Goal: Transaction & Acquisition: Purchase product/service

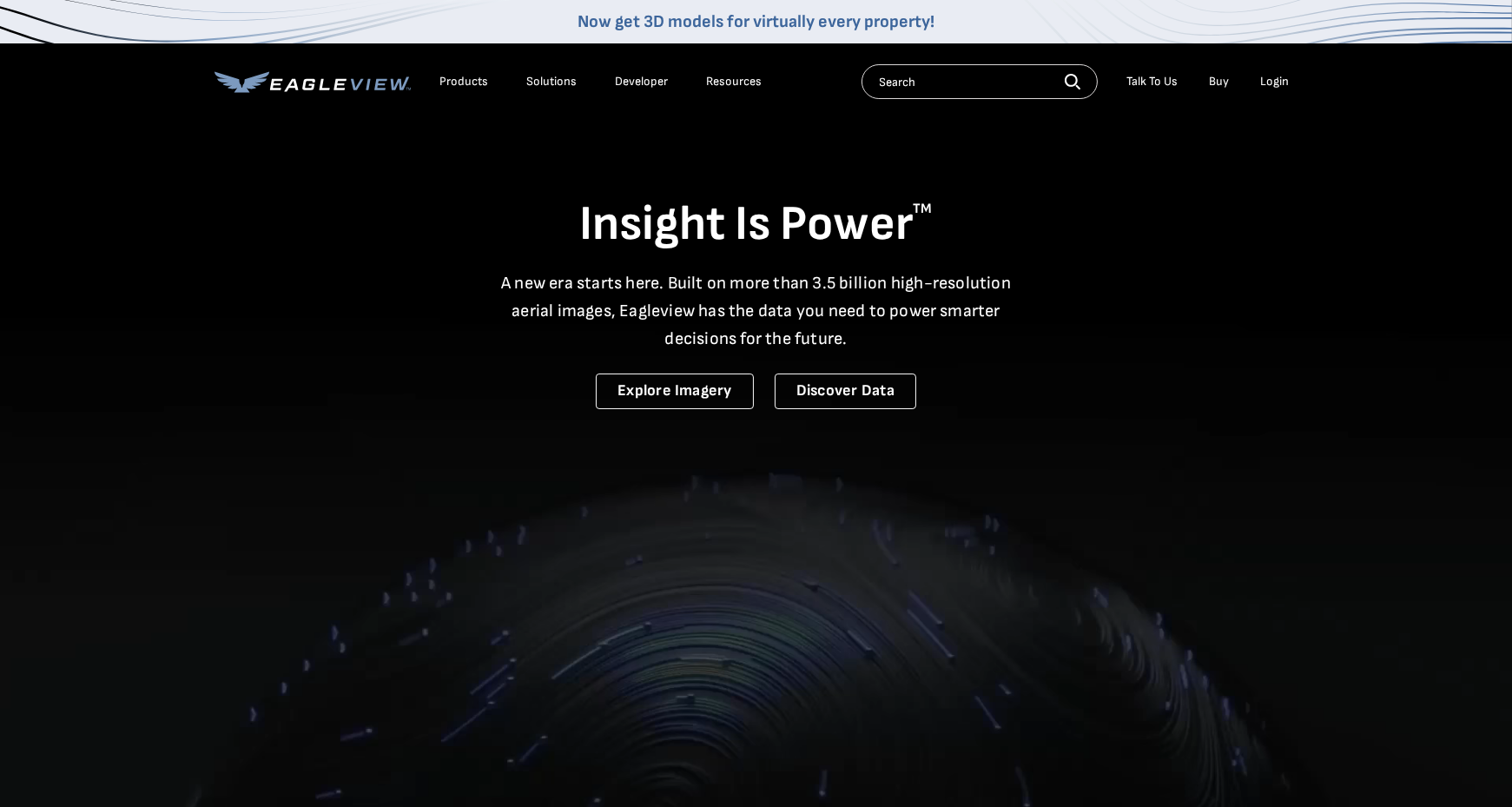
click at [1277, 80] on div "Login" at bounding box center [1275, 82] width 29 height 16
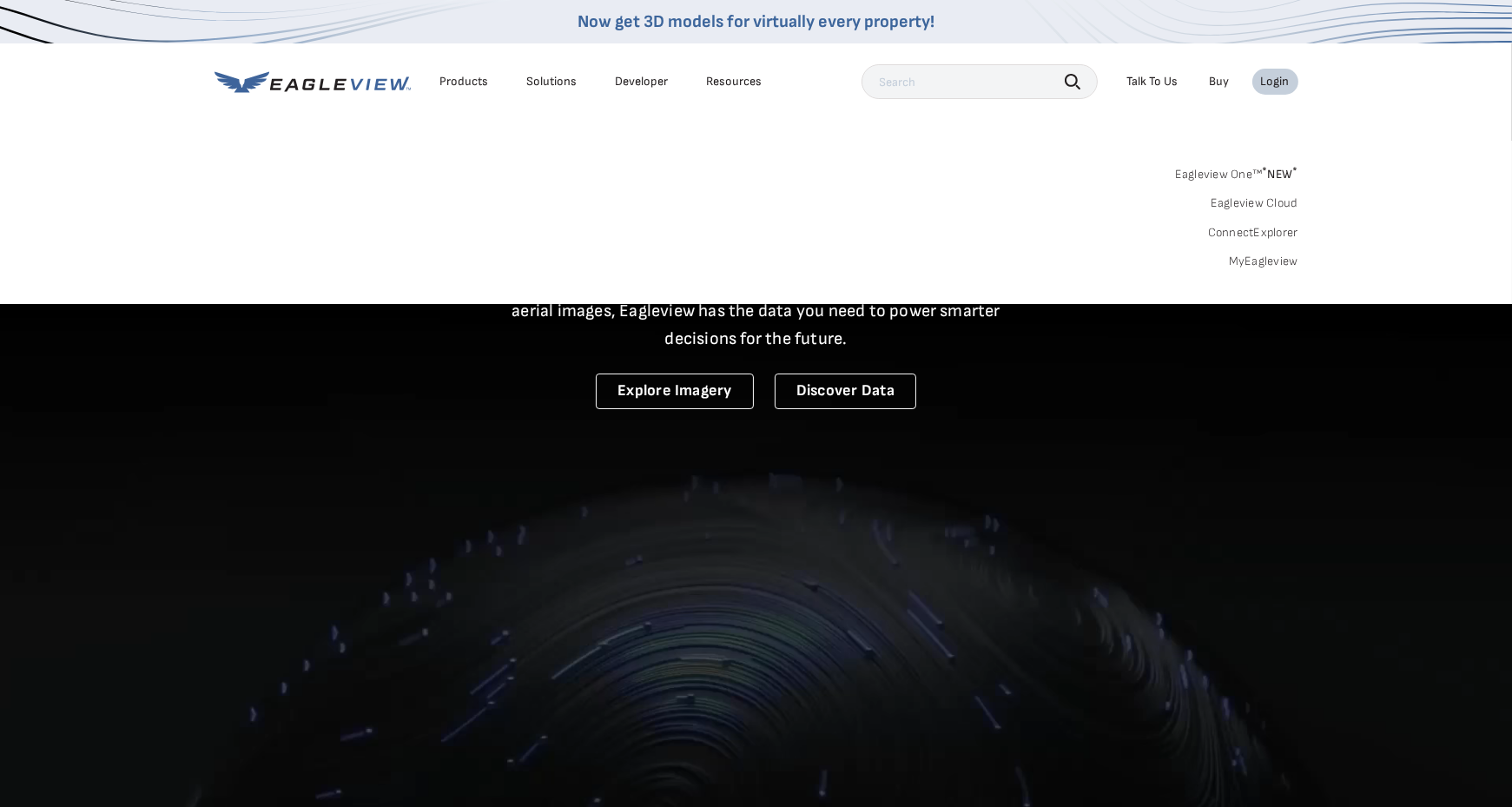
click at [1275, 81] on div "Login" at bounding box center [1275, 82] width 29 height 16
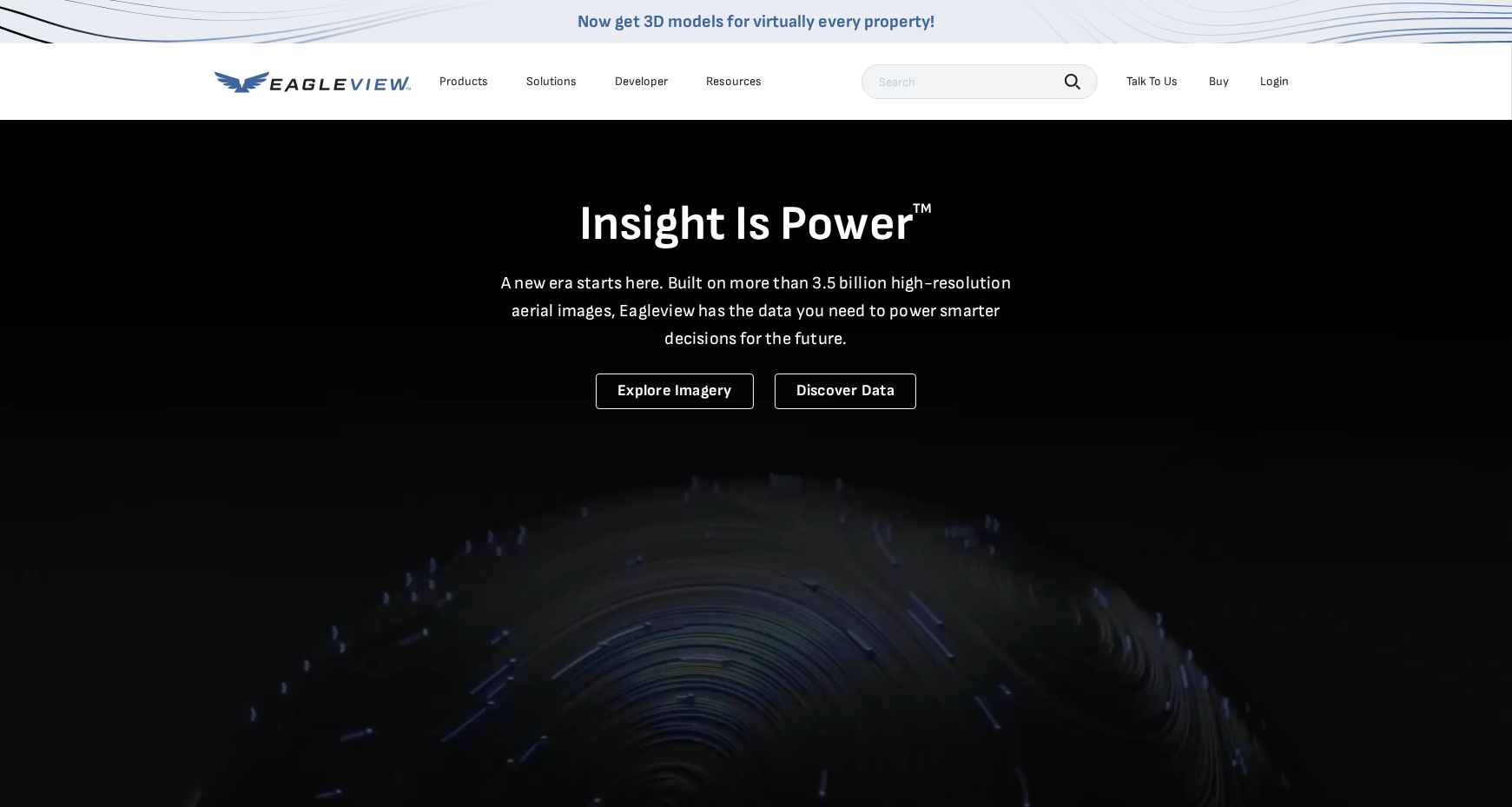
click at [1275, 81] on div "Login" at bounding box center [1275, 82] width 29 height 16
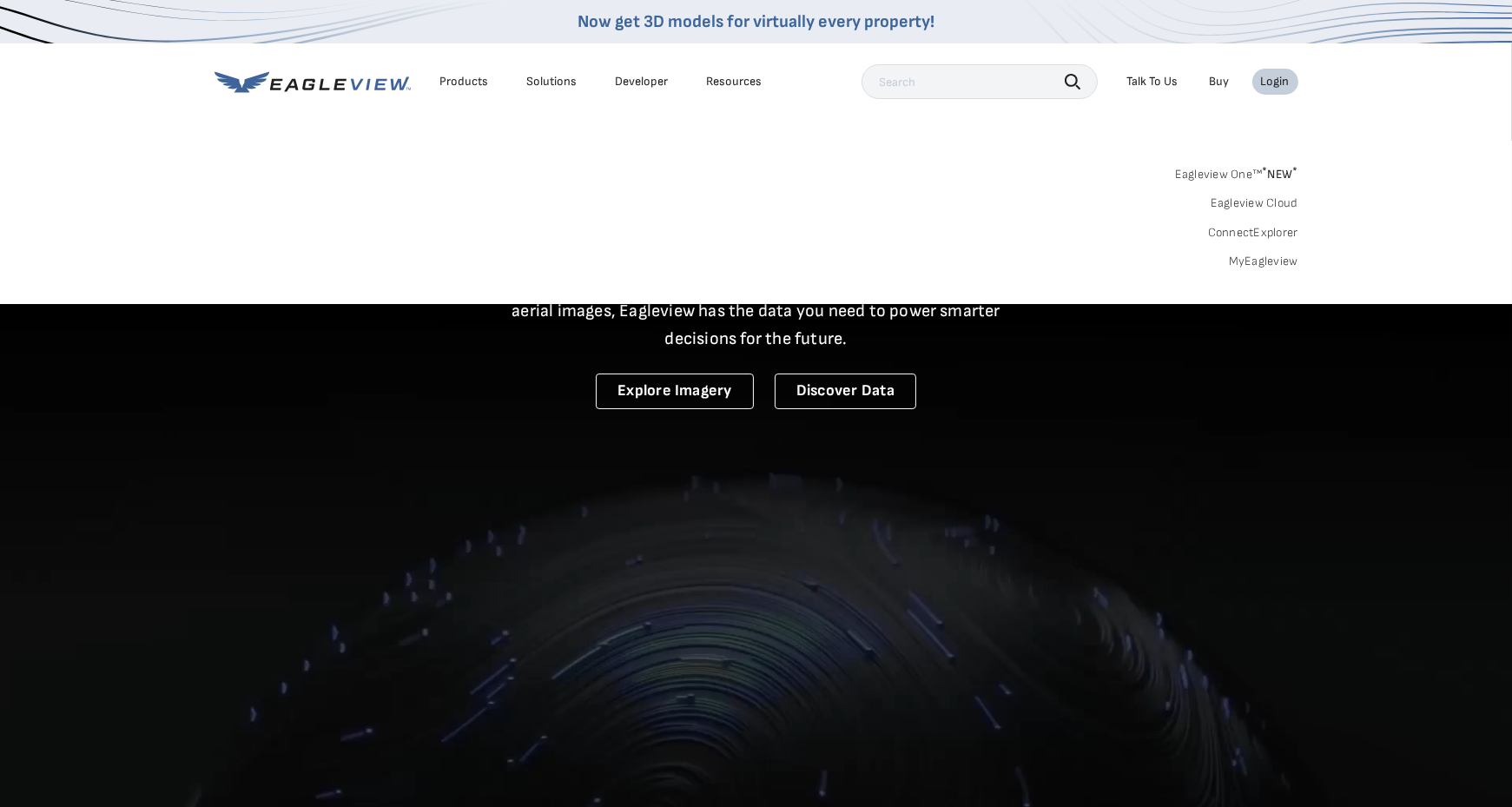
click at [1255, 259] on link "MyEagleview" at bounding box center [1263, 262] width 69 height 16
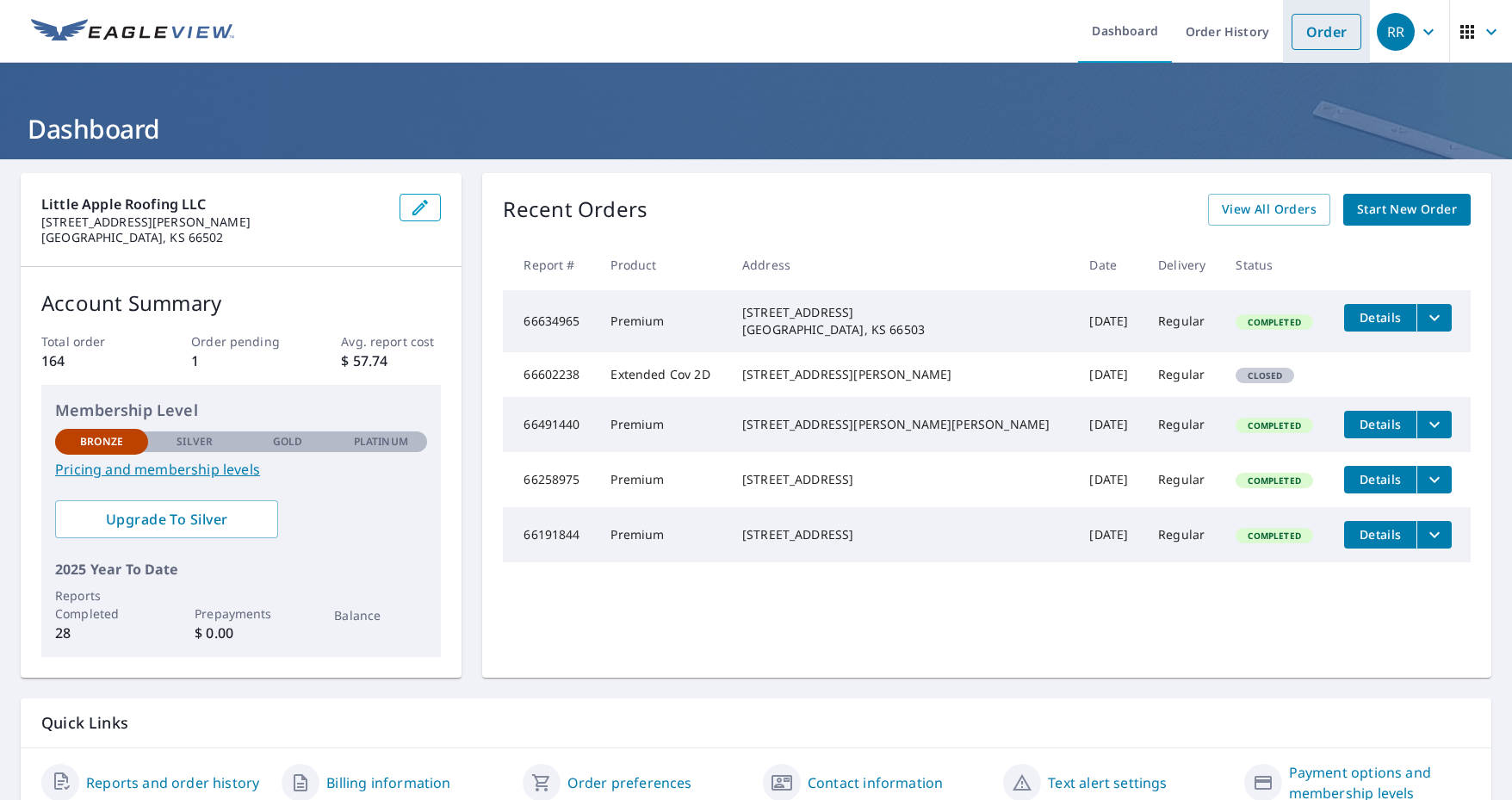
click at [1307, 32] on link "Order" at bounding box center [1326, 32] width 70 height 36
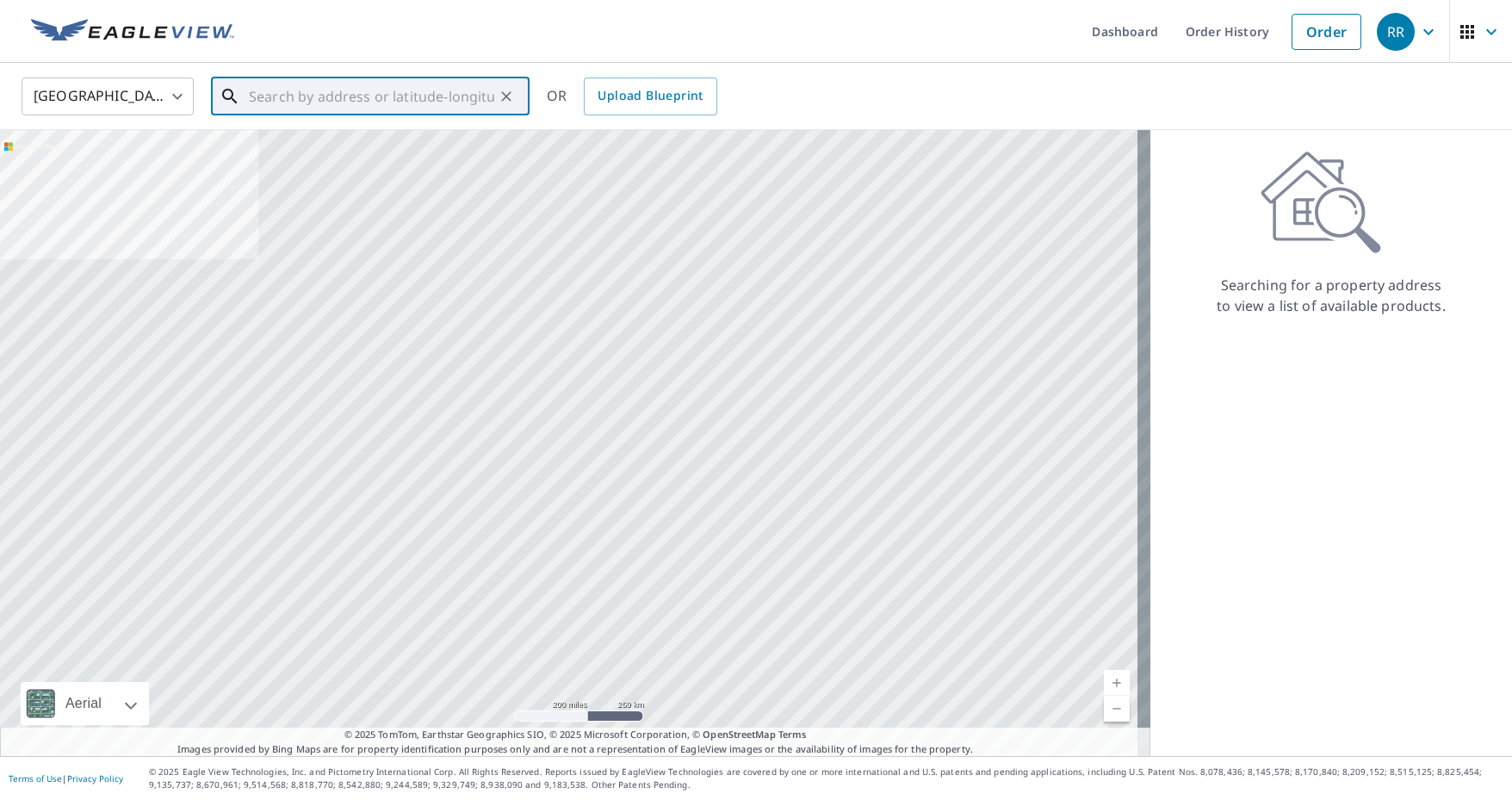
click at [456, 92] on input "text" at bounding box center [372, 96] width 246 height 49
click at [457, 95] on input "text" at bounding box center [372, 96] width 246 height 49
click at [455, 91] on input "text" at bounding box center [372, 96] width 246 height 49
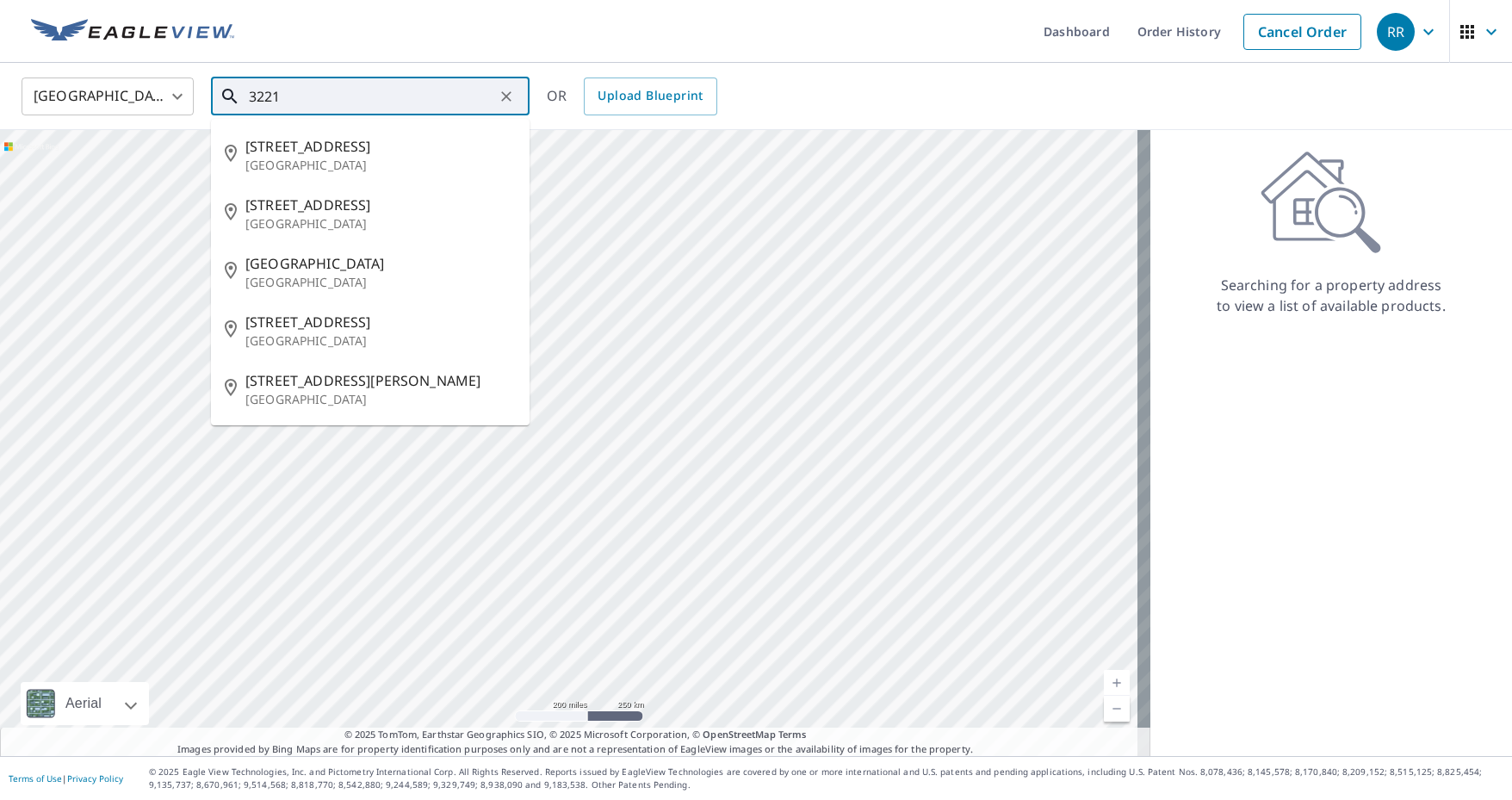
click at [472, 89] on input "3221" at bounding box center [372, 96] width 246 height 49
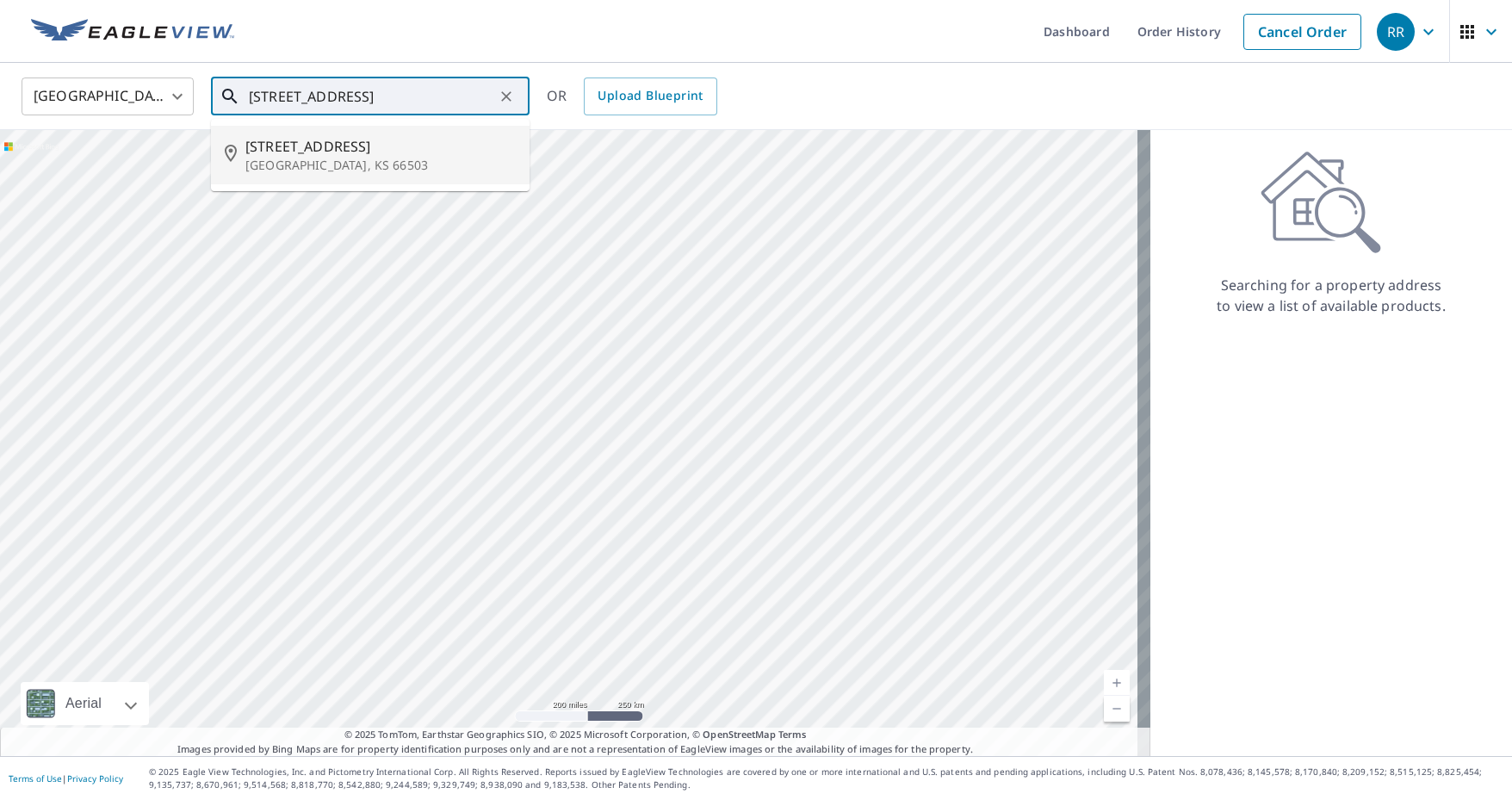
click at [374, 155] on span "[STREET_ADDRESS]" at bounding box center [381, 146] width 270 height 20
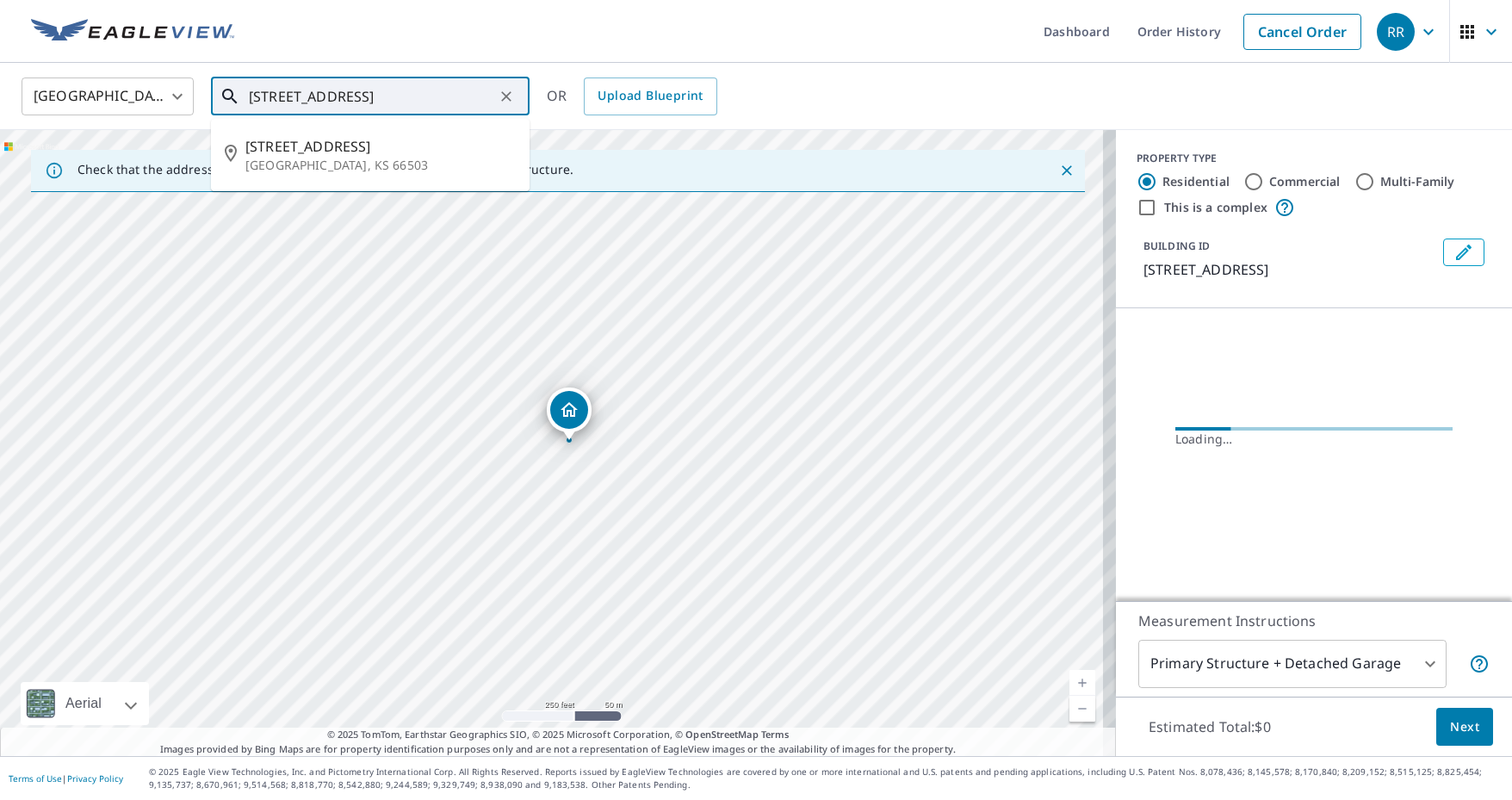
click at [489, 94] on input "[STREET_ADDRESS]" at bounding box center [372, 96] width 246 height 49
click at [412, 161] on p "[GEOGRAPHIC_DATA], KS 66503" at bounding box center [381, 164] width 270 height 17
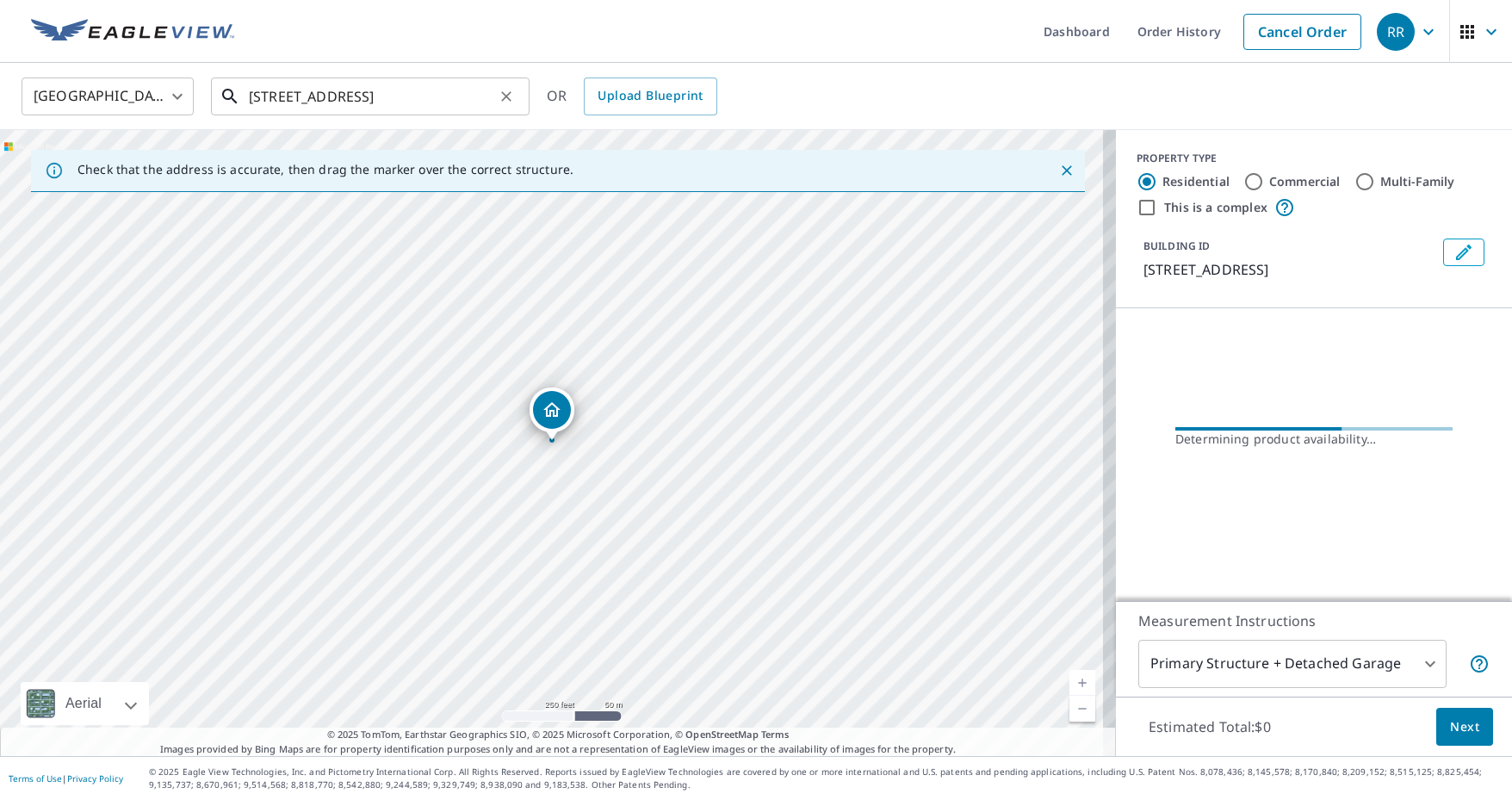
click at [483, 93] on input "[STREET_ADDRESS]" at bounding box center [372, 96] width 246 height 49
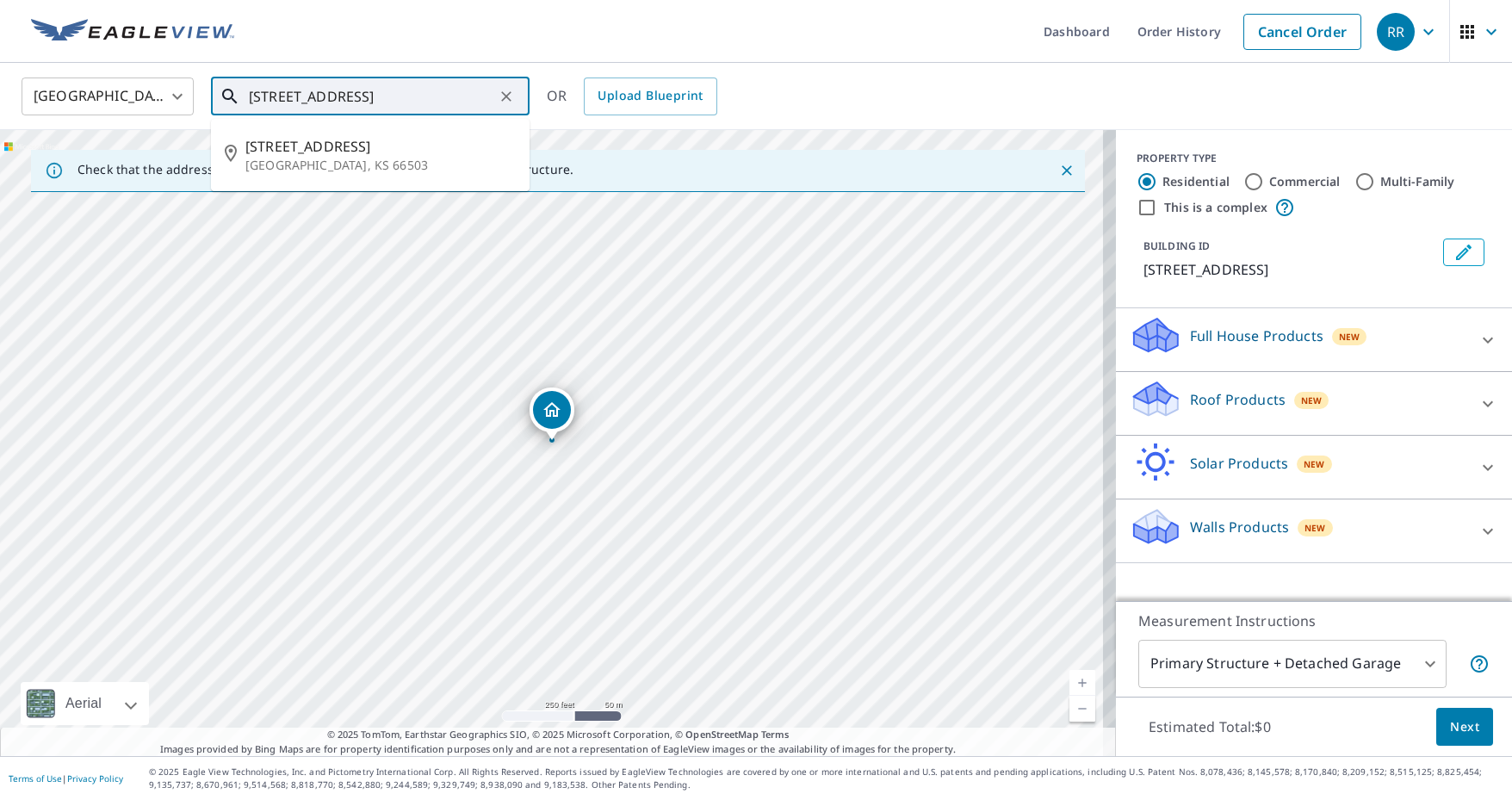
type input "[STREET_ADDRESS]"
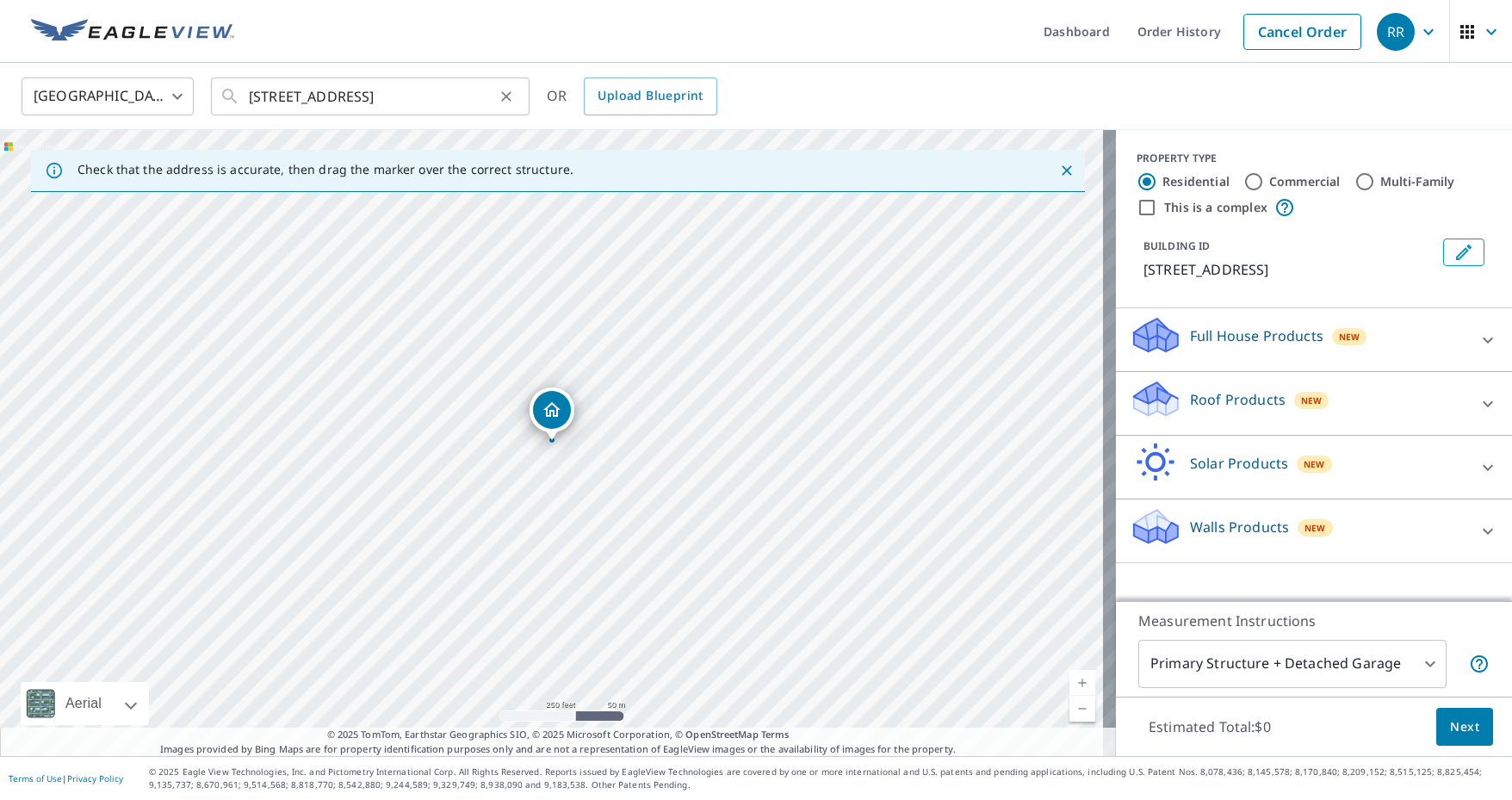
click at [505, 101] on icon "Clear" at bounding box center [505, 95] width 17 height 17
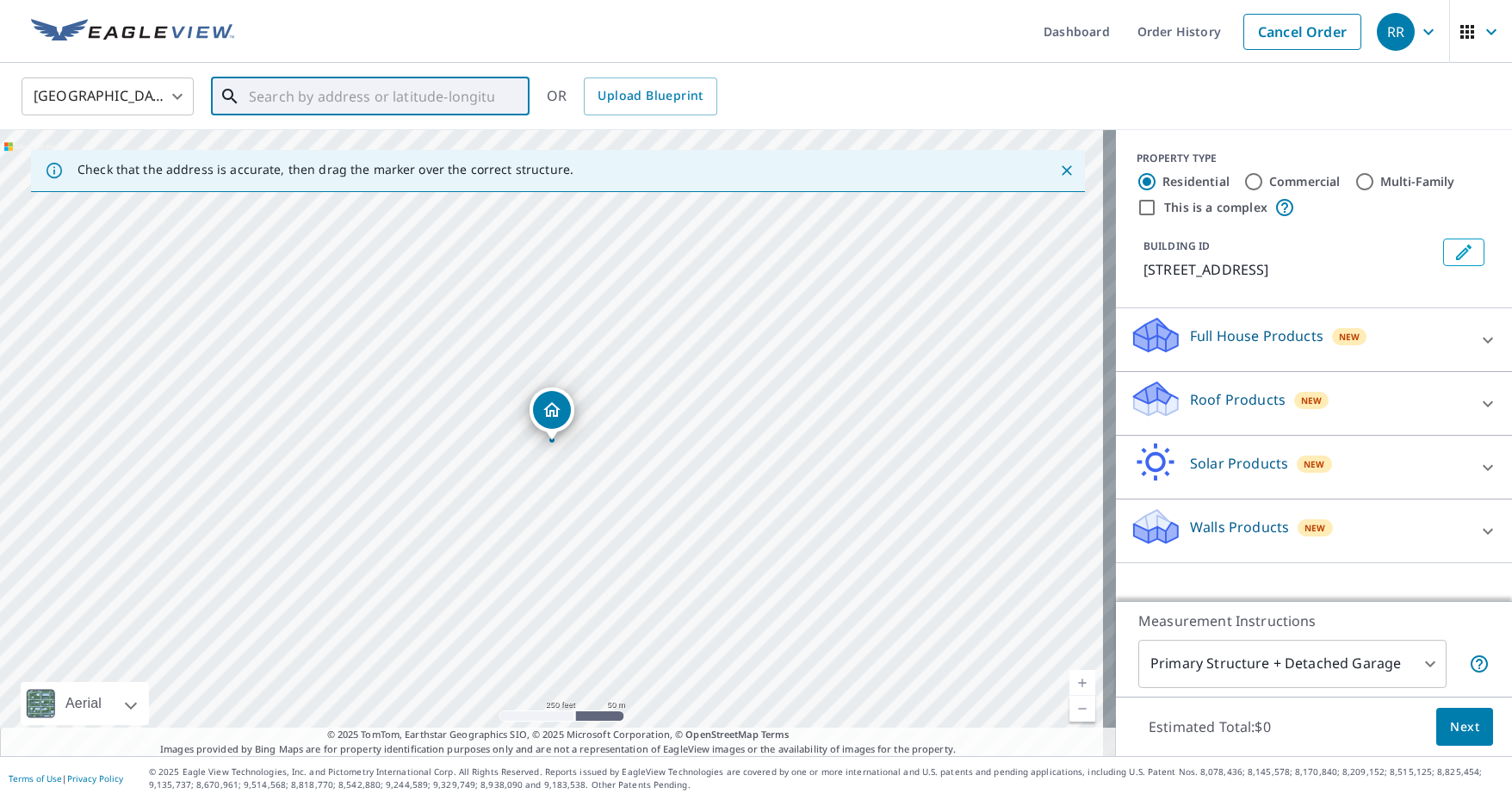
click at [454, 92] on input "text" at bounding box center [372, 96] width 246 height 49
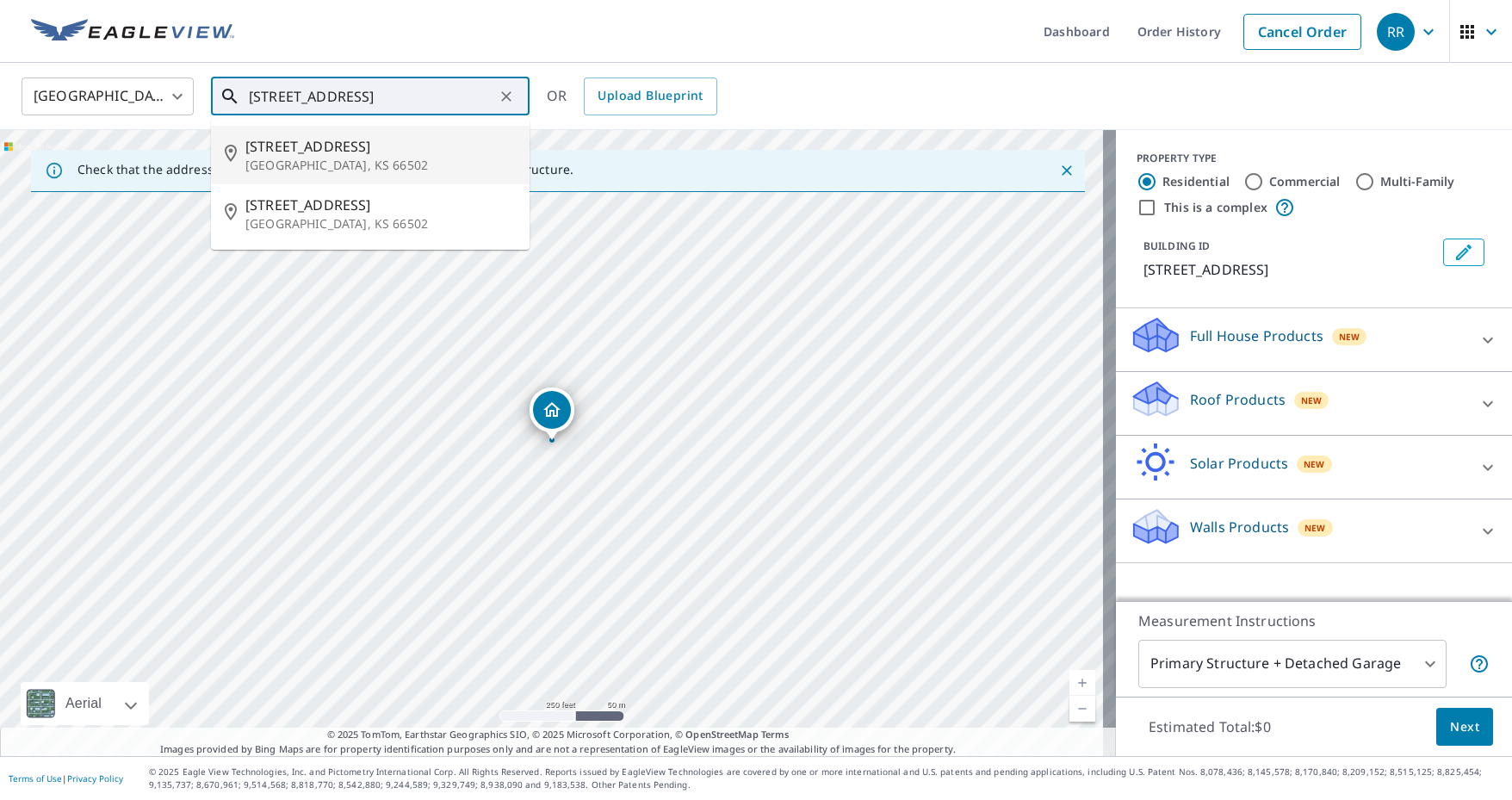
click at [323, 152] on span "[STREET_ADDRESS]" at bounding box center [381, 146] width 270 height 20
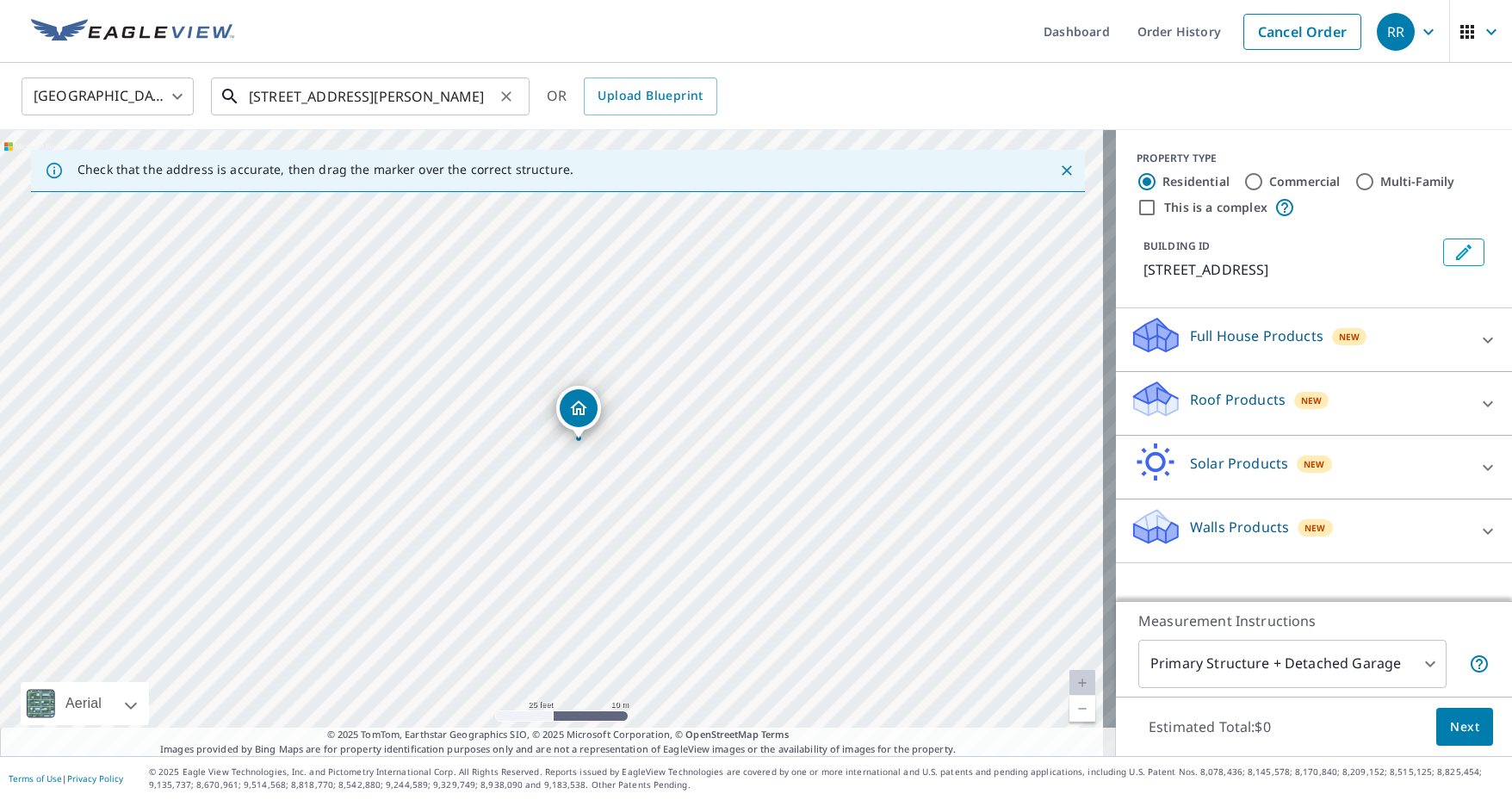
click at [484, 99] on input "[STREET_ADDRESS][PERSON_NAME]" at bounding box center [372, 96] width 246 height 49
click at [1455, 249] on icon "Edit building 1" at bounding box center [1463, 253] width 16 height 16
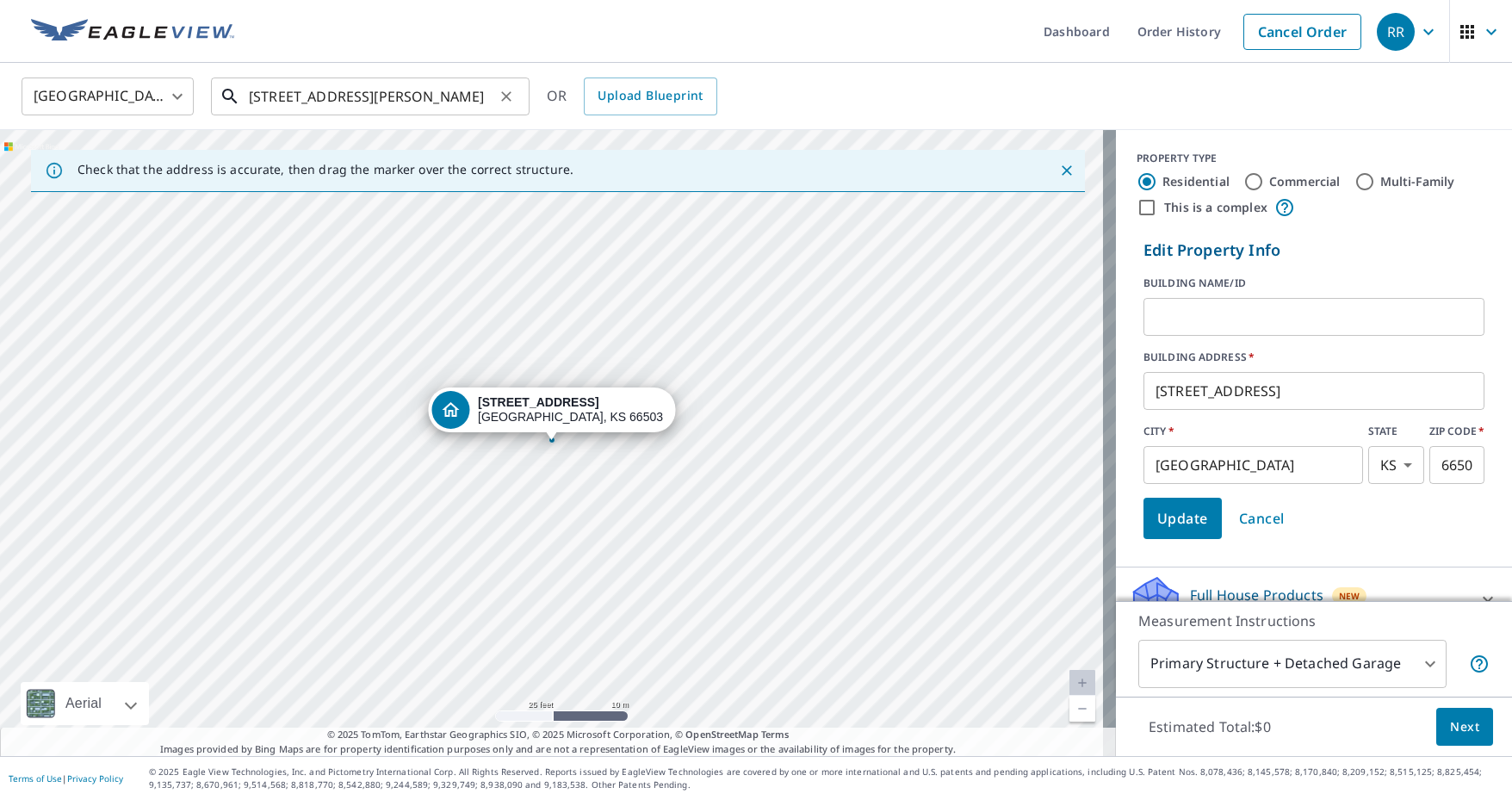
click at [482, 103] on input "[STREET_ADDRESS][PERSON_NAME]" at bounding box center [372, 96] width 246 height 49
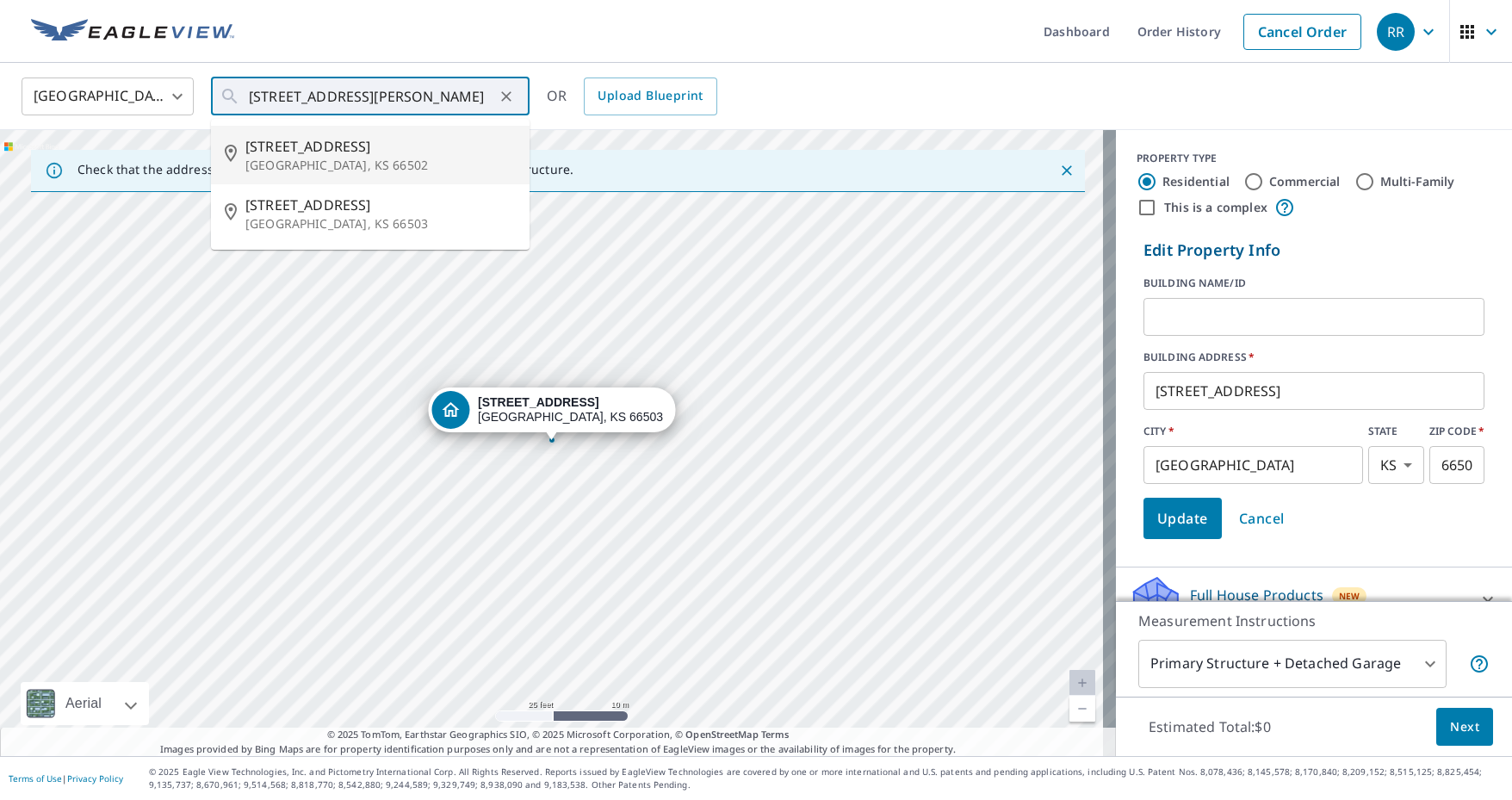
type input "[STREET_ADDRESS][PERSON_NAME]"
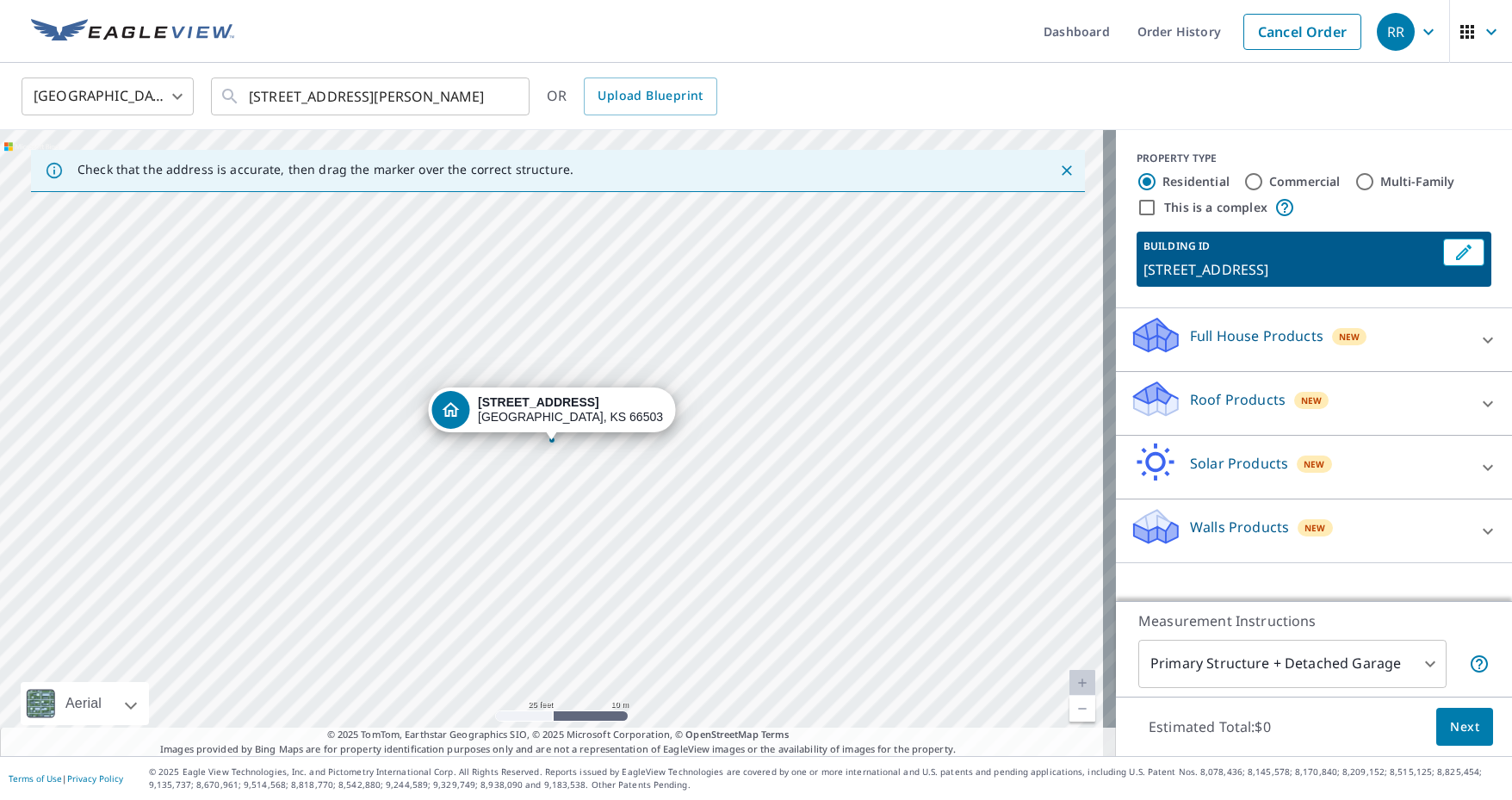
click at [1194, 393] on p "Roof Products" at bounding box center [1237, 399] width 95 height 20
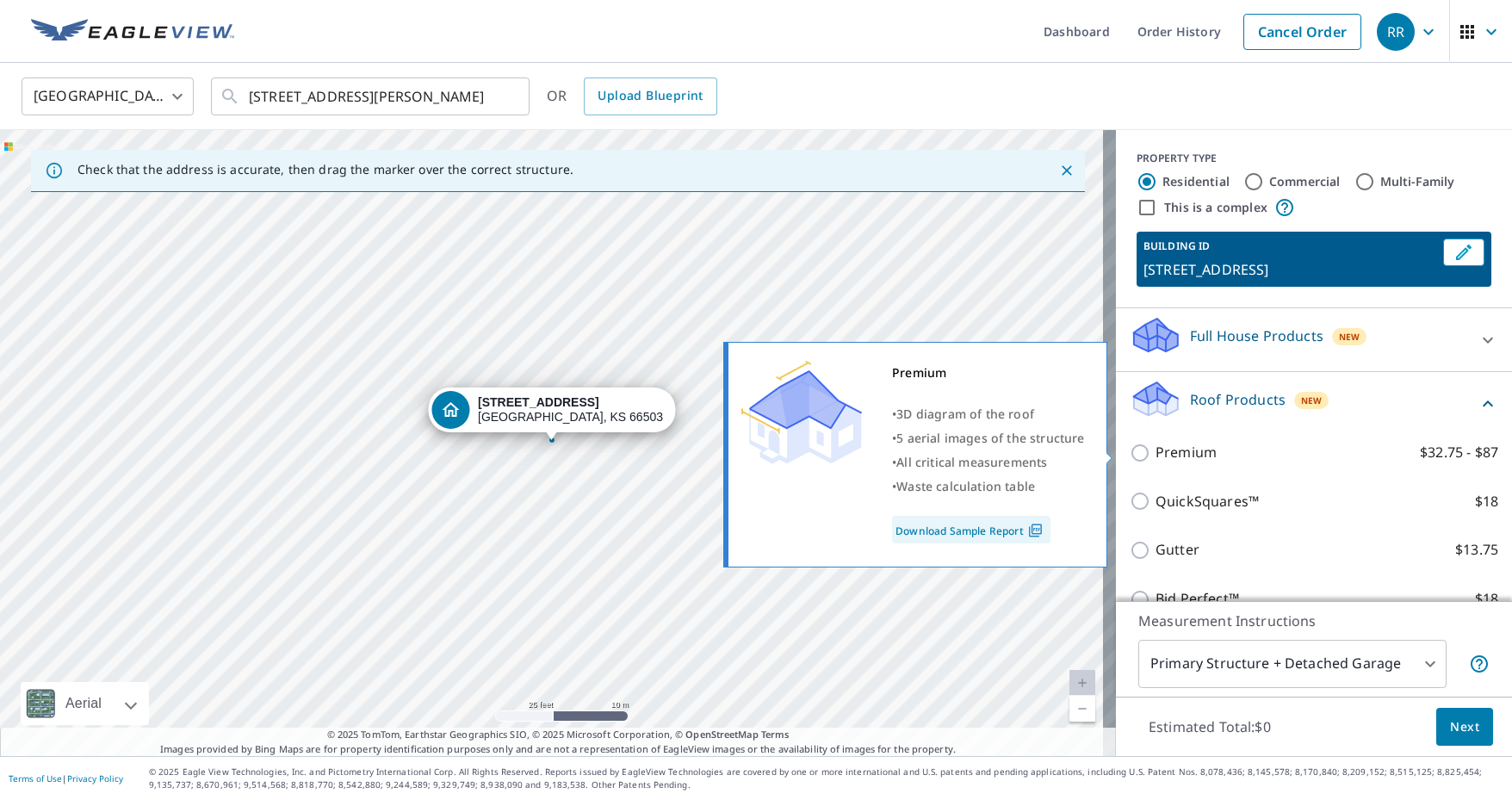
click at [1171, 451] on p "Premium" at bounding box center [1185, 452] width 61 height 21
click at [1155, 451] on input "Premium $32.75 - $87" at bounding box center [1142, 452] width 26 height 20
checkbox input "true"
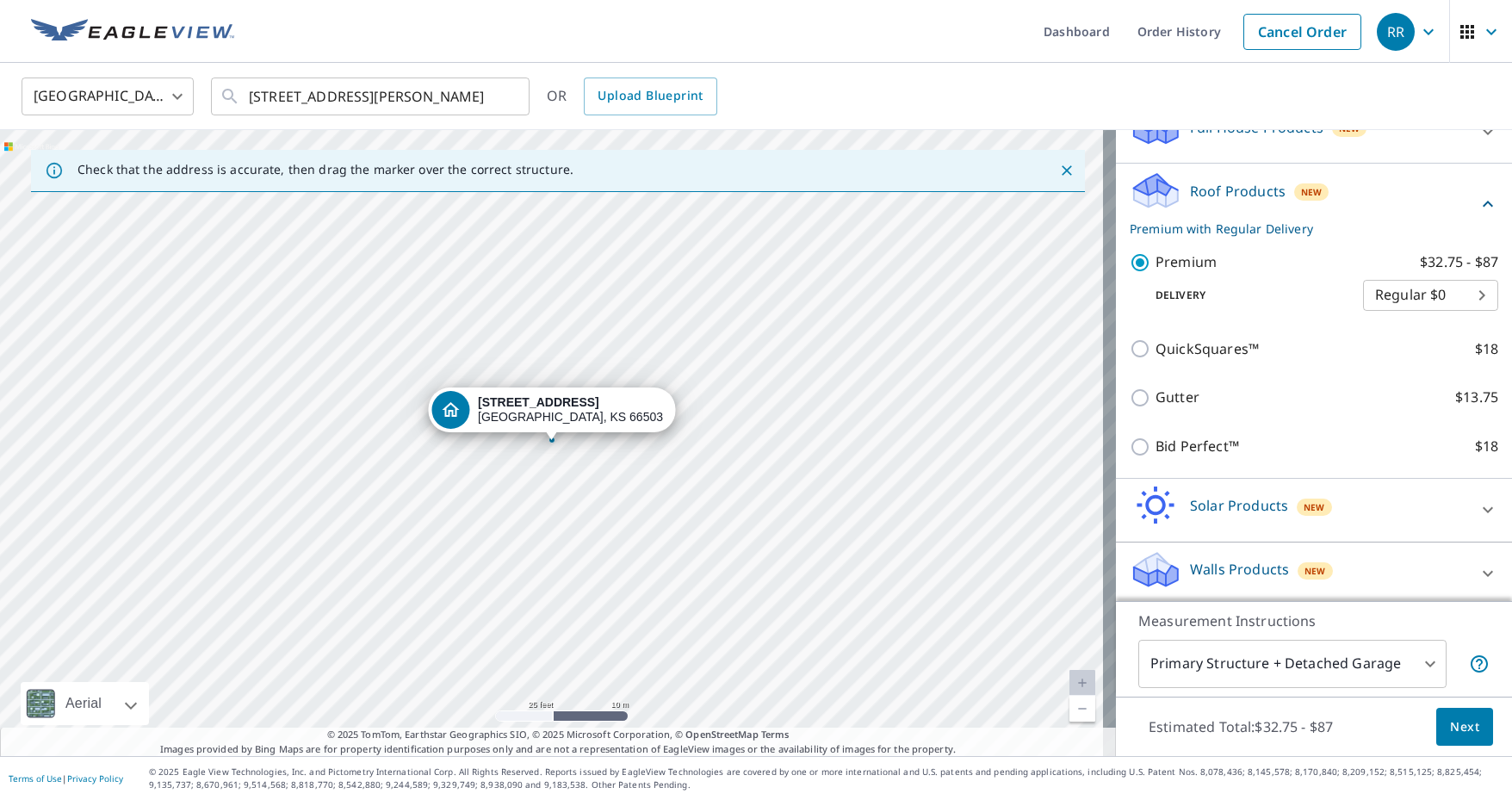
scroll to position [213, 0]
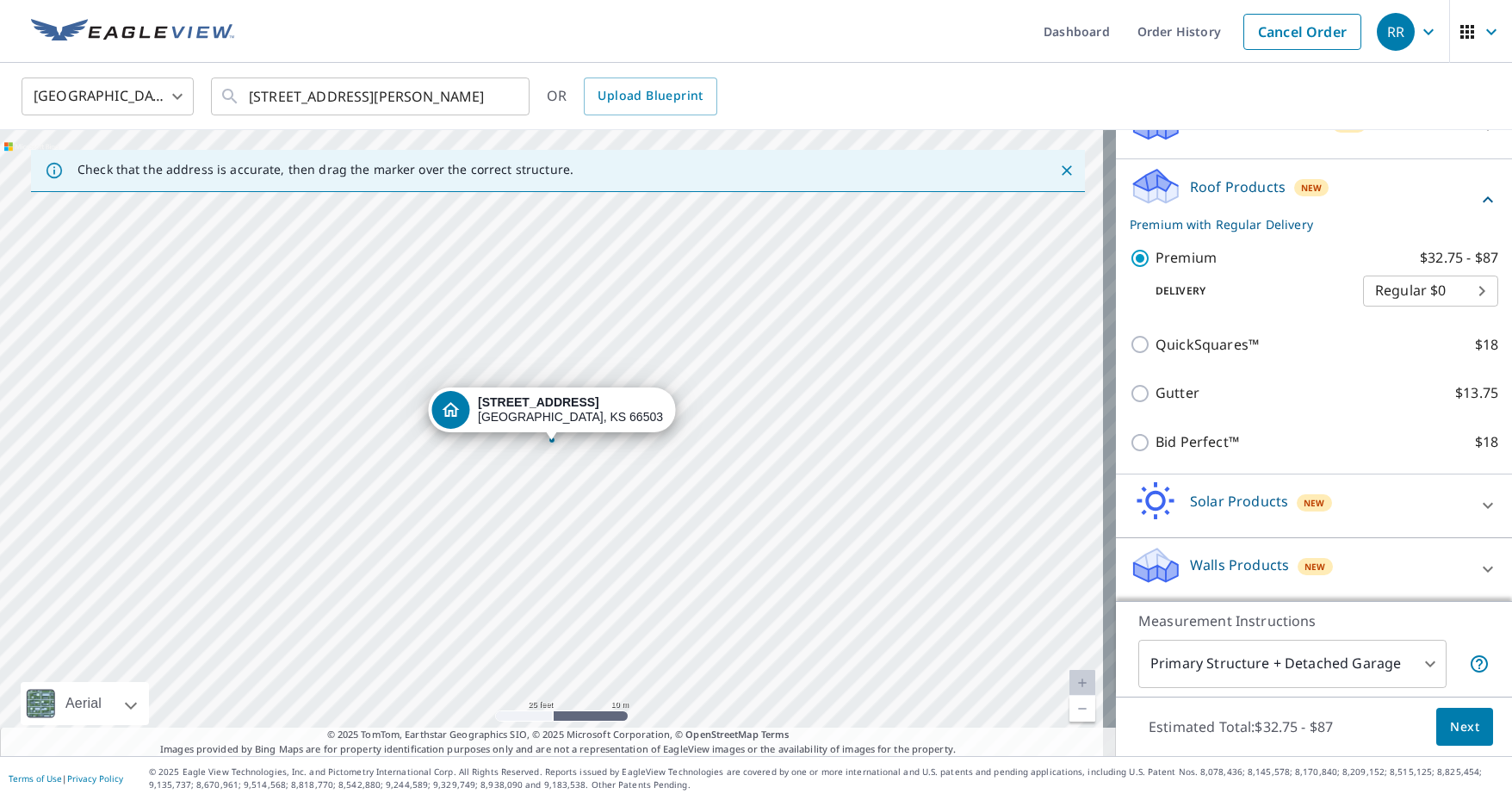
click at [1449, 721] on span "Next" at bounding box center [1463, 727] width 29 height 21
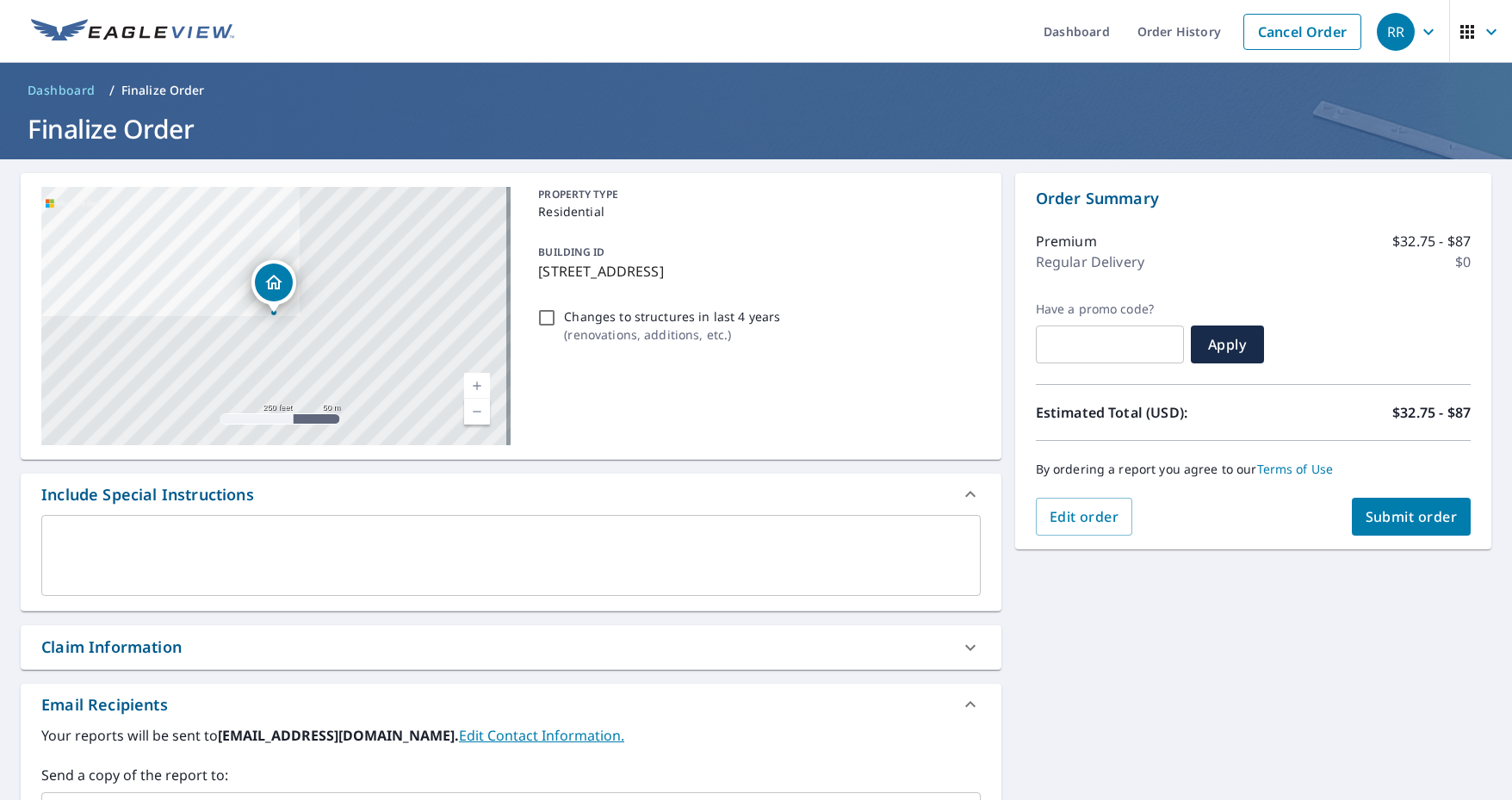
click at [1410, 509] on span "Submit order" at bounding box center [1411, 516] width 92 height 19
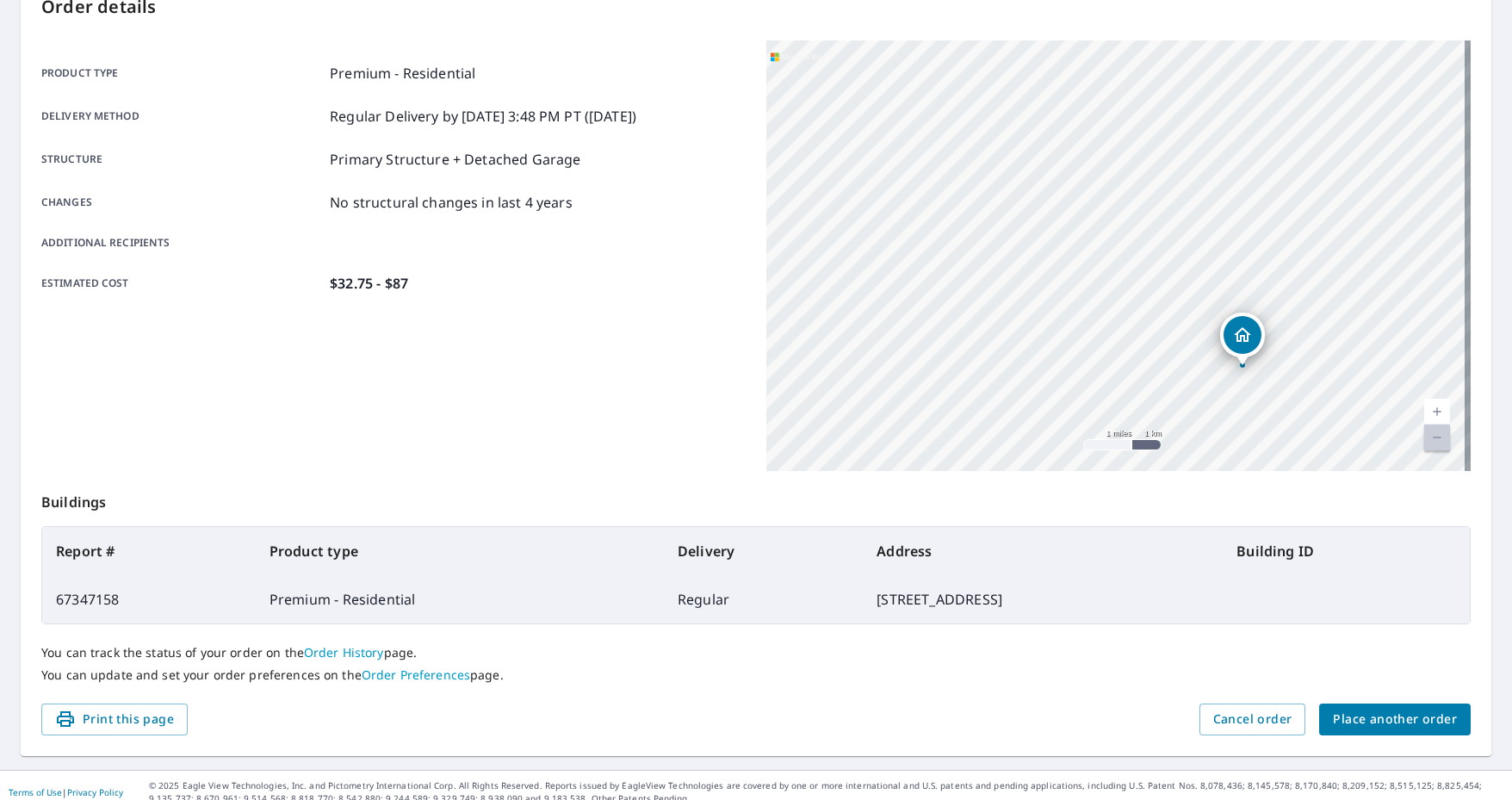
scroll to position [212, 0]
